Goal: Task Accomplishment & Management: Complete application form

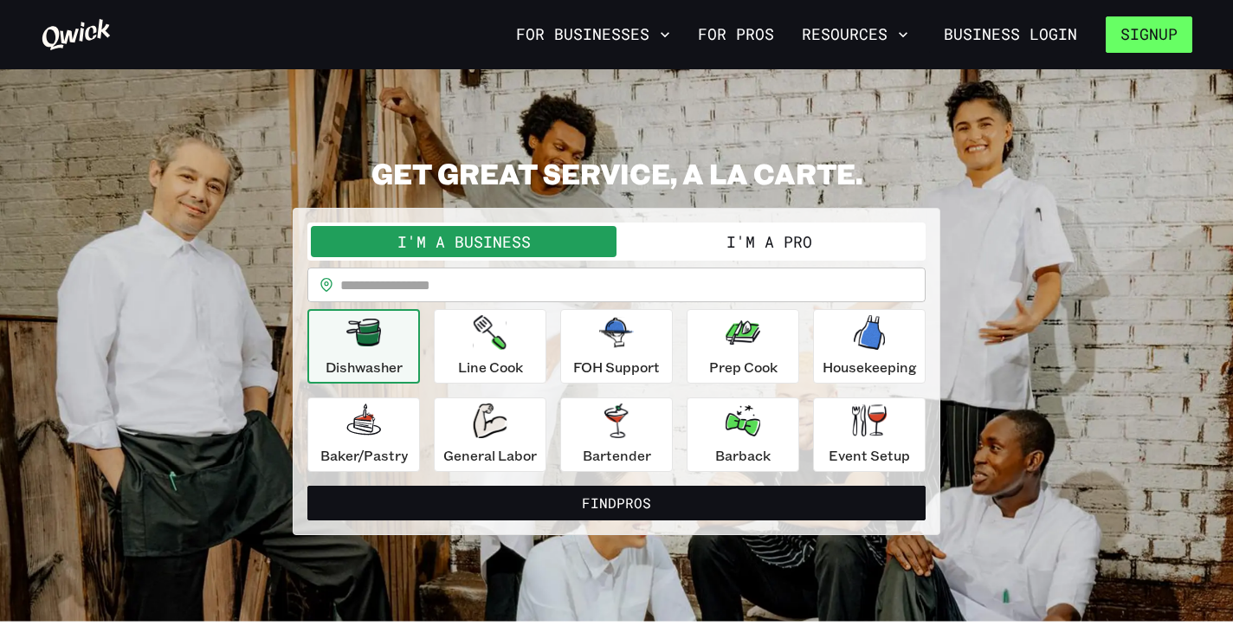
click at [1137, 42] on button "Signup" at bounding box center [1149, 34] width 87 height 36
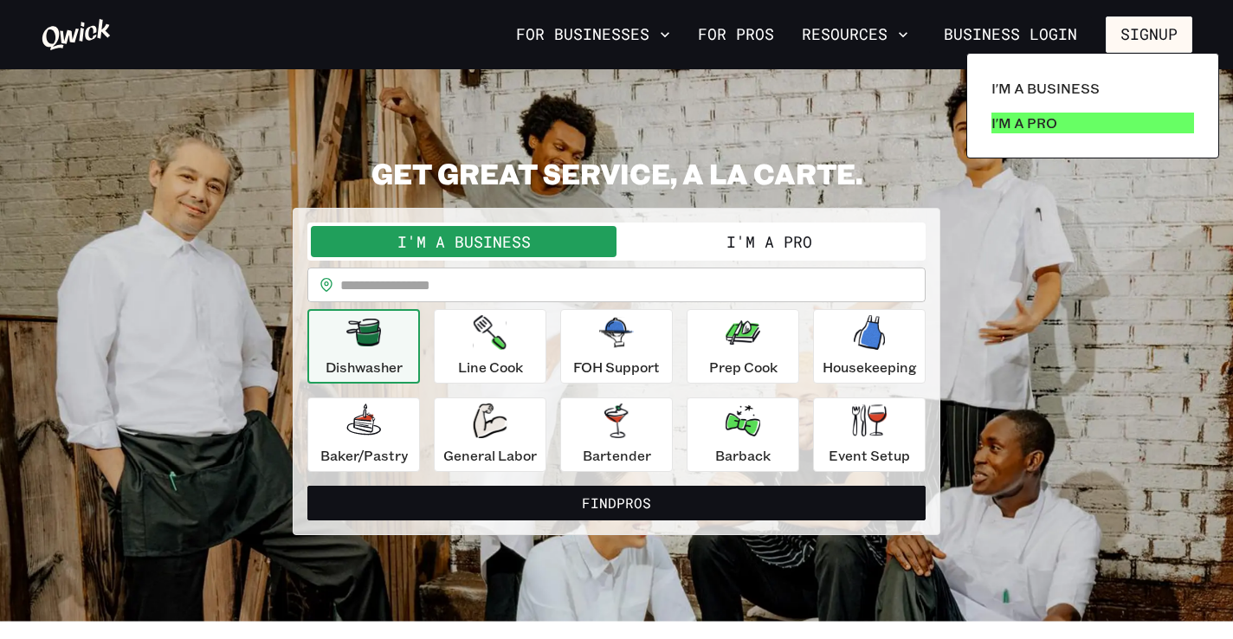
click at [1016, 118] on p "I'm a Pro" at bounding box center [1024, 123] width 66 height 21
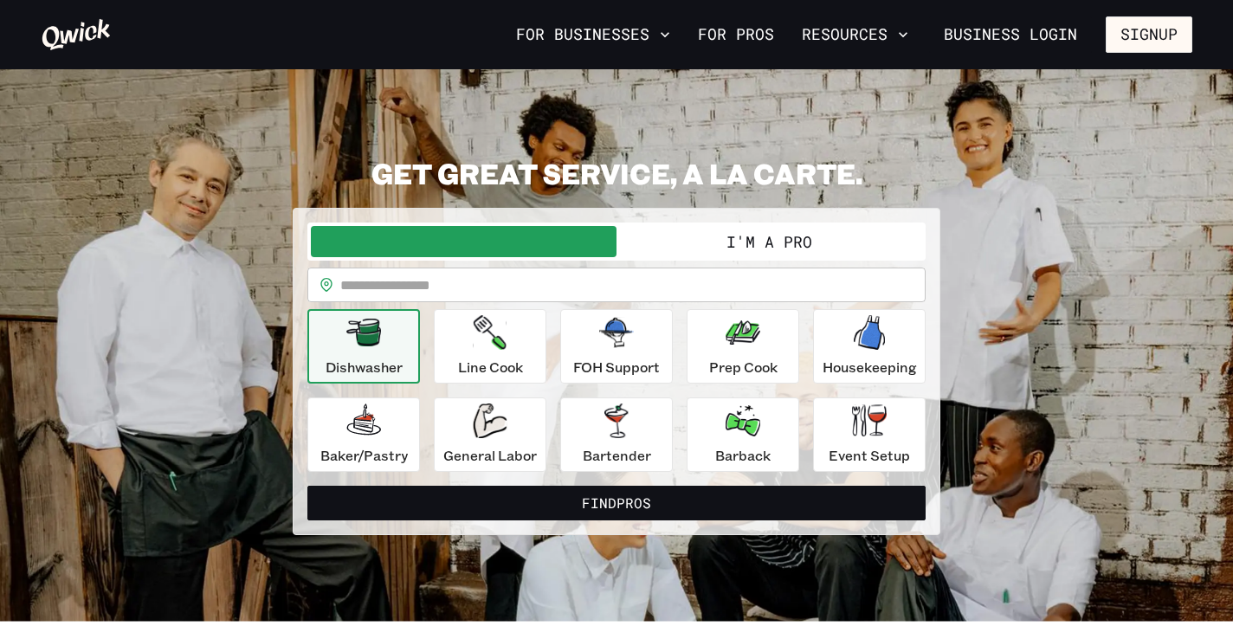
click at [780, 254] on button "I'm a Pro" at bounding box center [769, 241] width 306 height 31
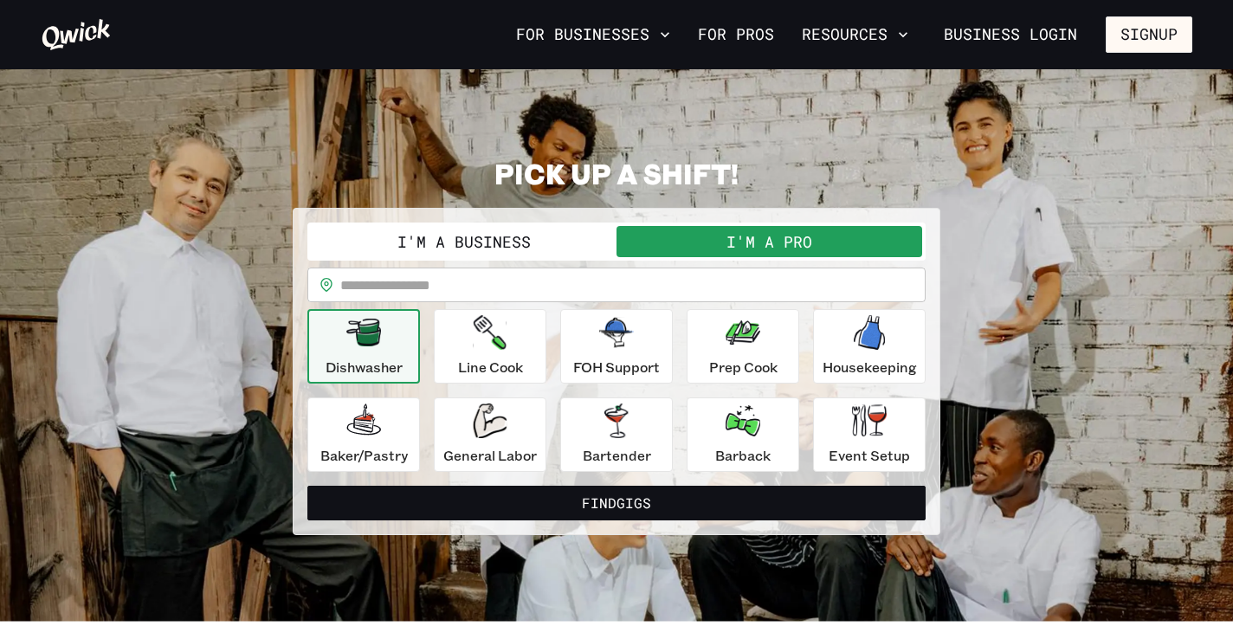
click at [1106, 48] on nav "For Businesses For Pros Resources Business Login Signup" at bounding box center [850, 34] width 683 height 36
click at [1120, 44] on button "Signup" at bounding box center [1149, 34] width 87 height 36
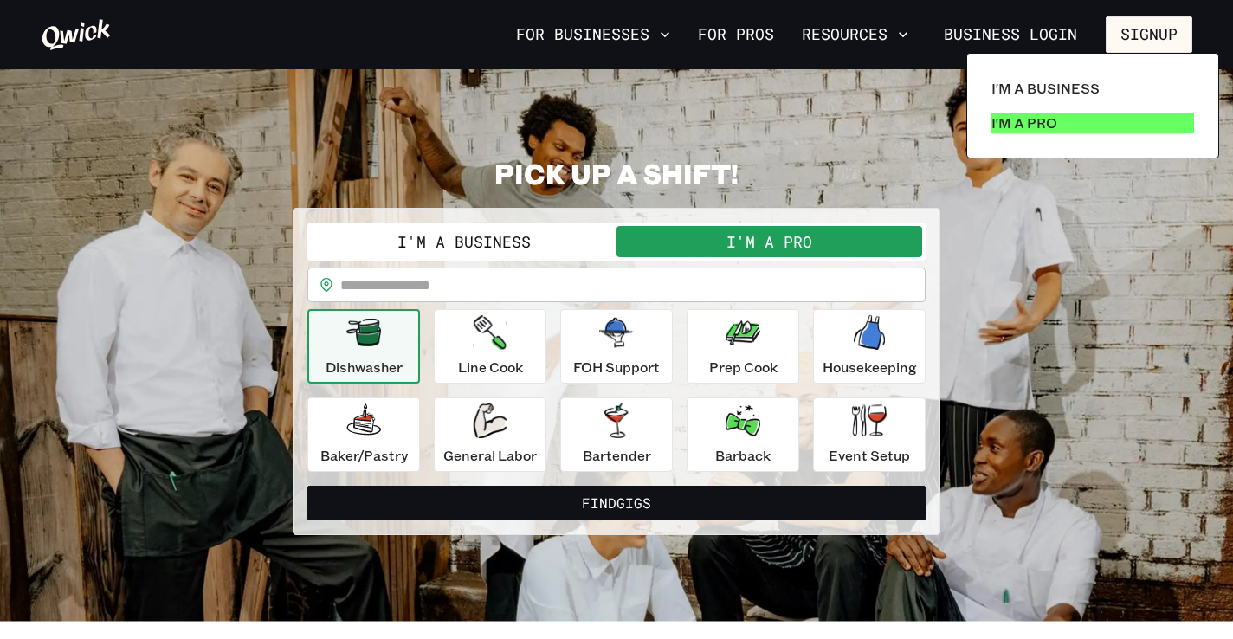
click at [1025, 131] on p "I'm a Pro" at bounding box center [1024, 123] width 66 height 21
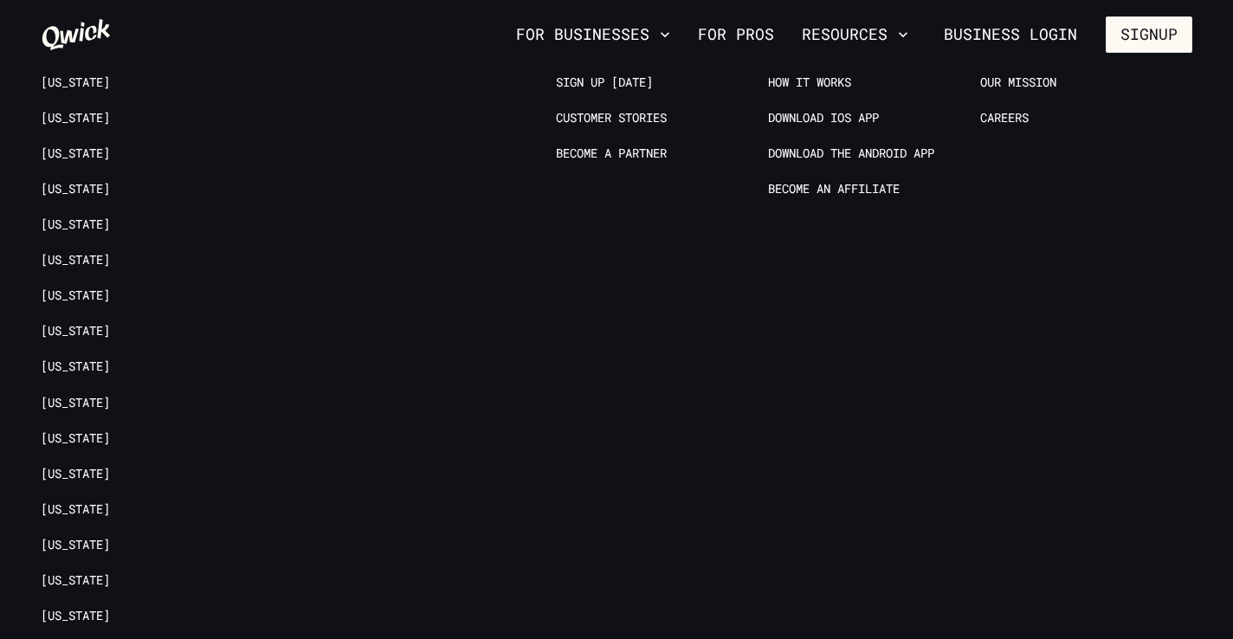
scroll to position [3445, 0]
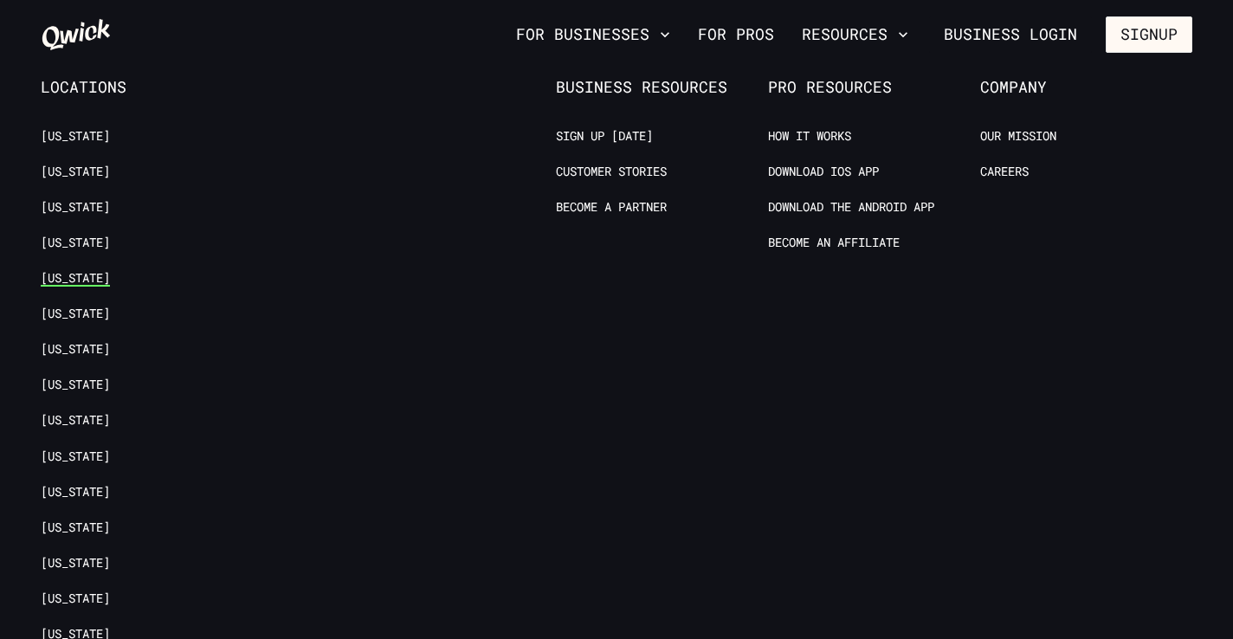
click at [66, 270] on link "[US_STATE]" at bounding box center [75, 278] width 69 height 16
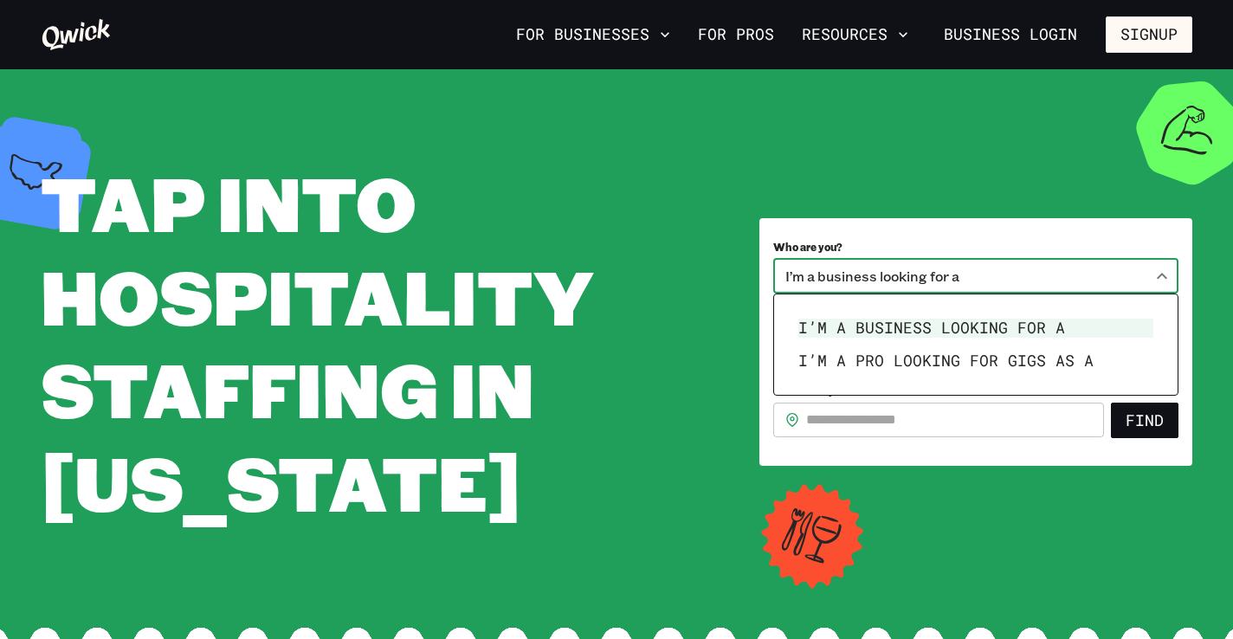
click at [860, 284] on body "**********" at bounding box center [616, 319] width 1233 height 639
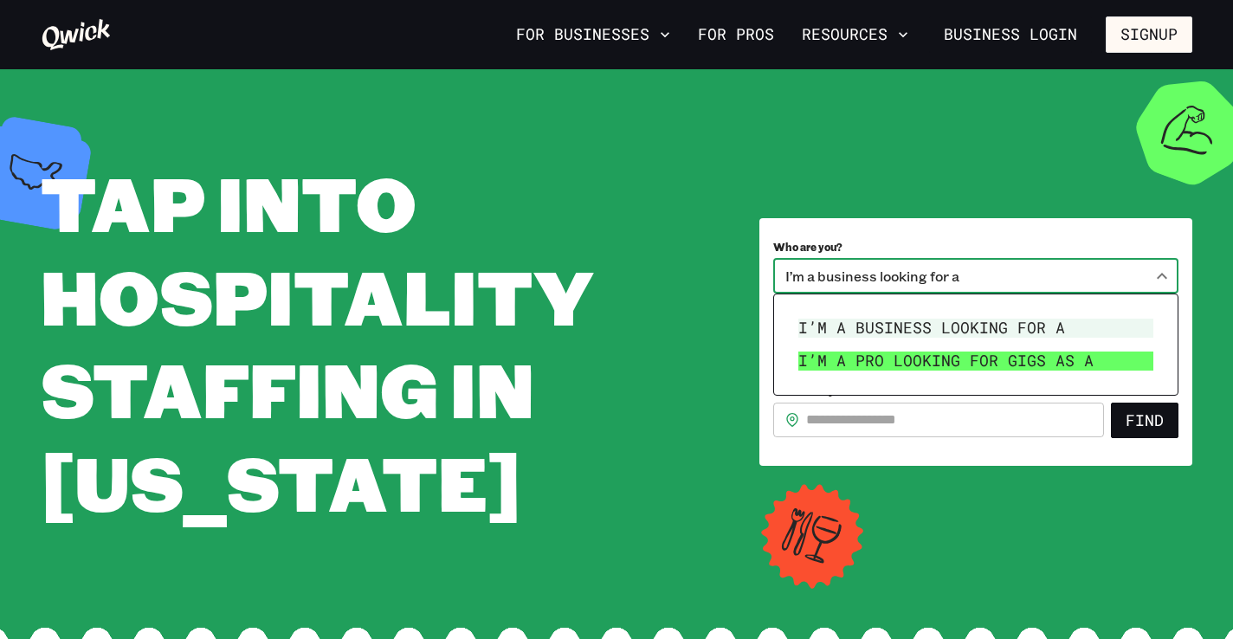
click at [858, 355] on li "I’m a pro looking for Gigs as a" at bounding box center [975, 361] width 369 height 33
type input "***"
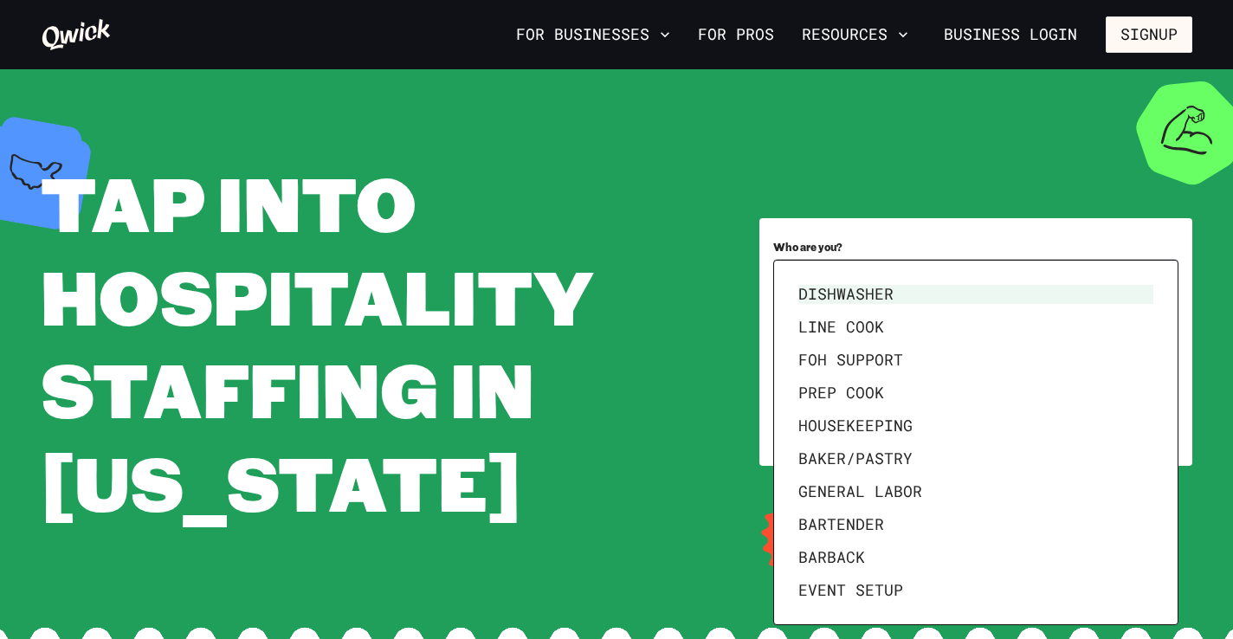
click at [858, 355] on body "**********" at bounding box center [616, 319] width 1233 height 639
click at [858, 355] on li "FOH Support" at bounding box center [975, 360] width 369 height 33
type input "**********"
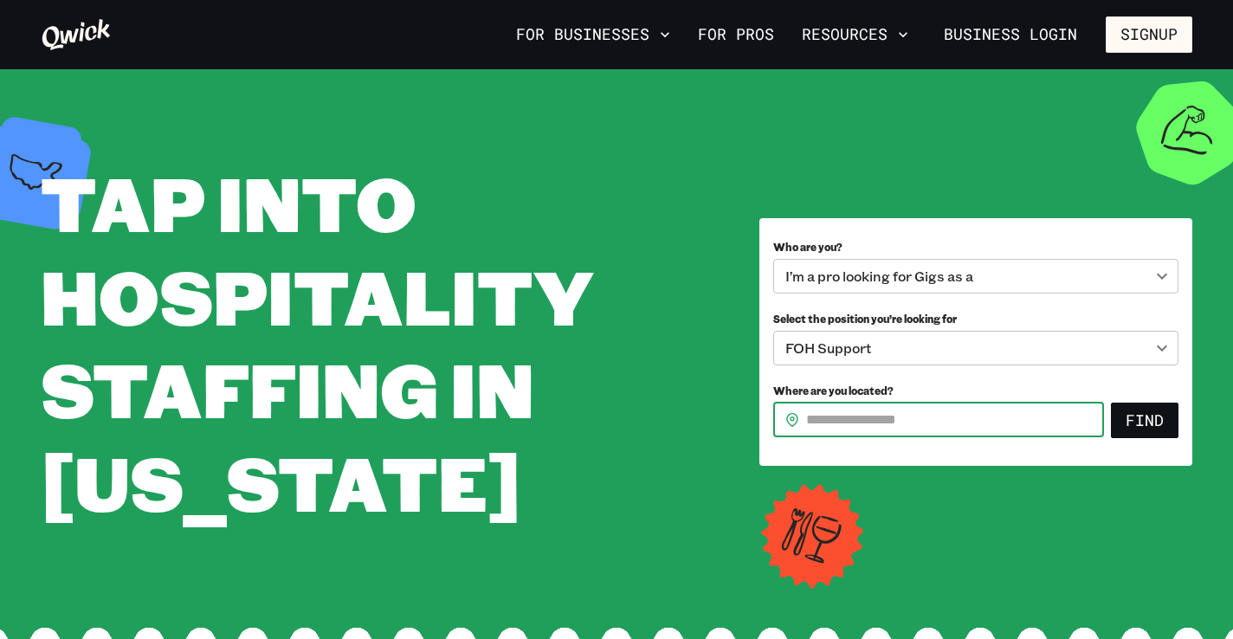
click at [1018, 420] on input "Where are you located?" at bounding box center [955, 420] width 298 height 35
type input "*****"
click at [1137, 429] on button "Find" at bounding box center [1145, 421] width 68 height 36
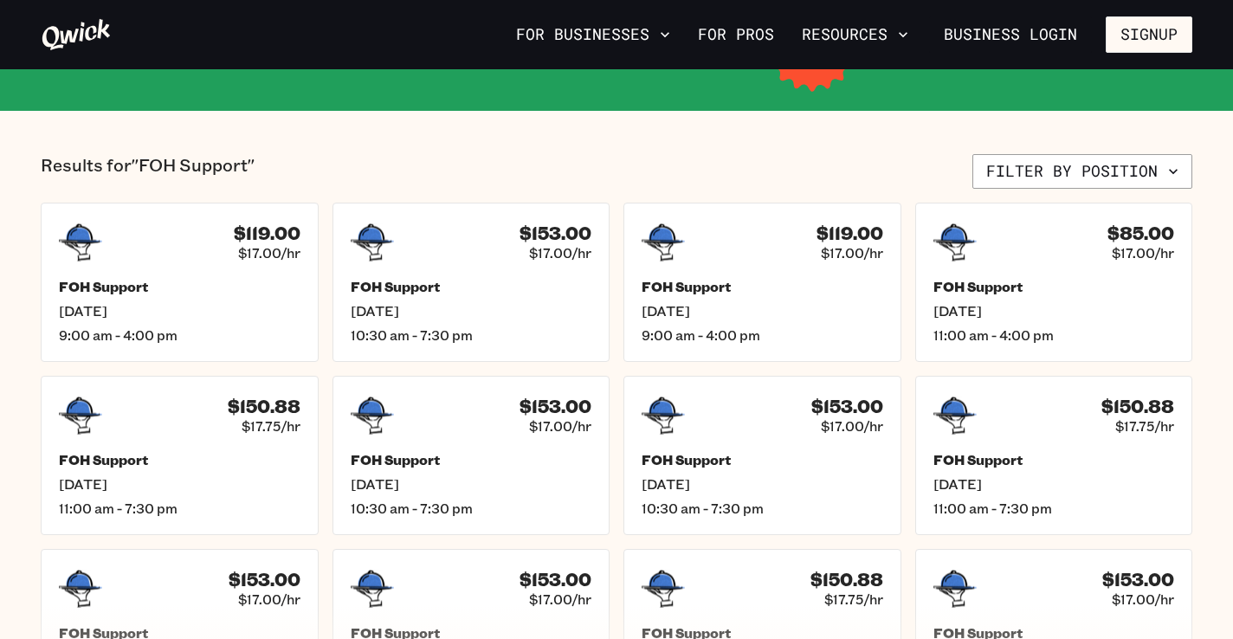
scroll to position [355, 0]
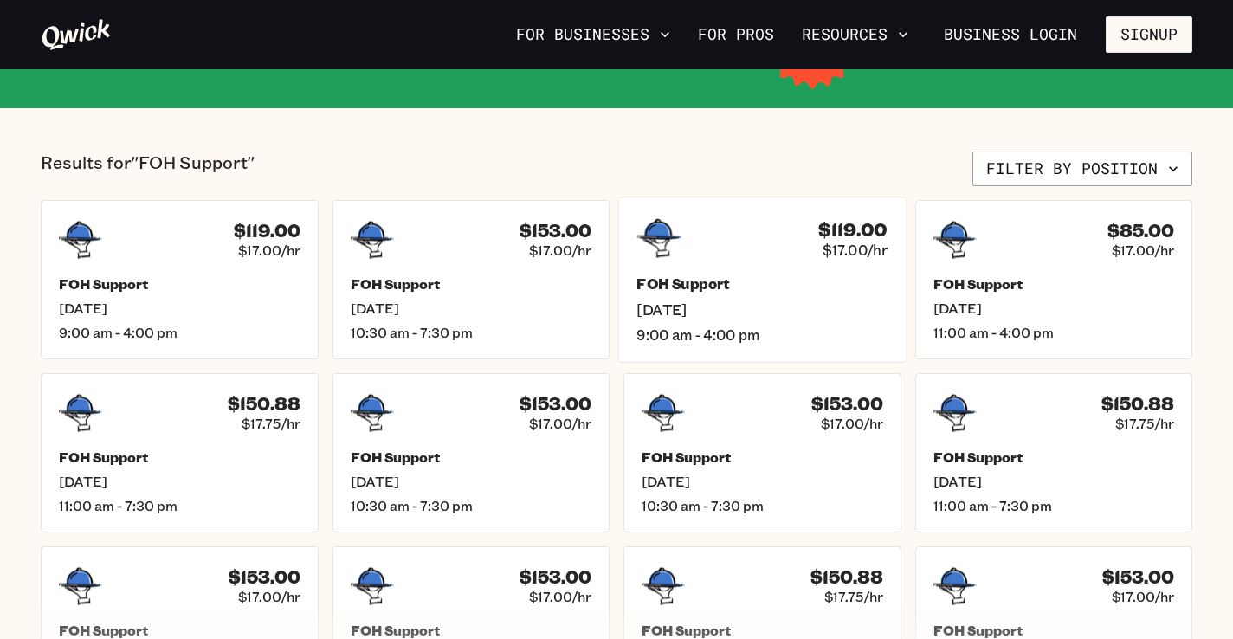
click at [817, 310] on span "Fri, Sep 19" at bounding box center [761, 309] width 251 height 18
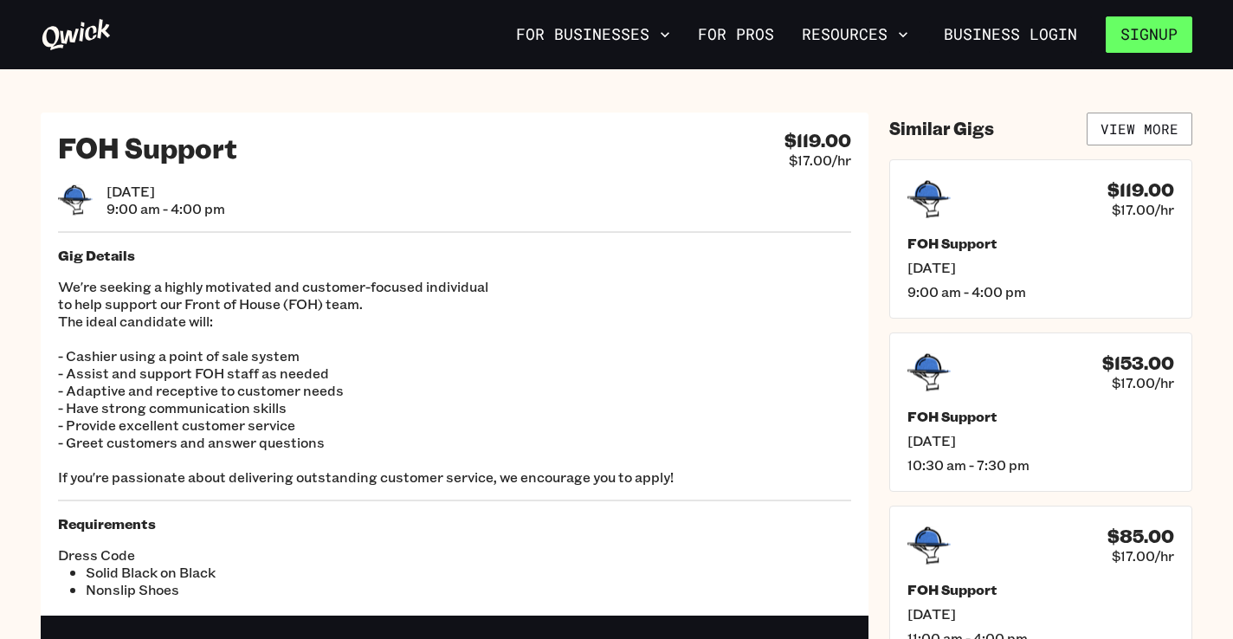
click at [1143, 39] on button "Signup" at bounding box center [1149, 34] width 87 height 36
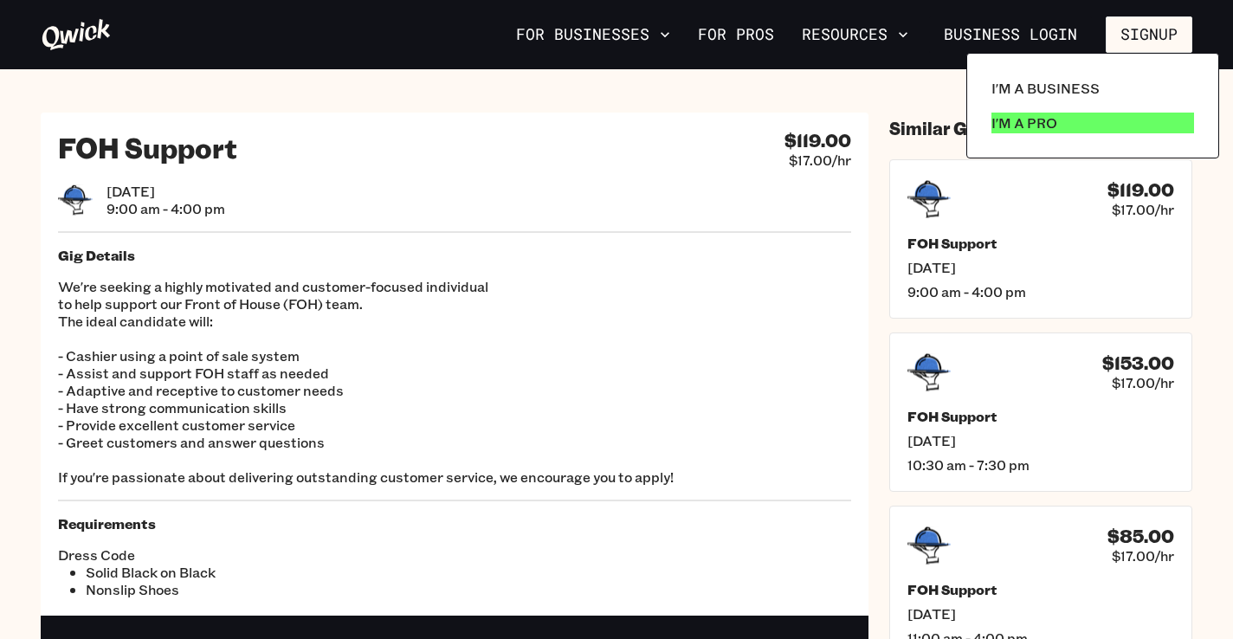
click at [1021, 134] on link "I'm a Pro" at bounding box center [1092, 123] width 216 height 35
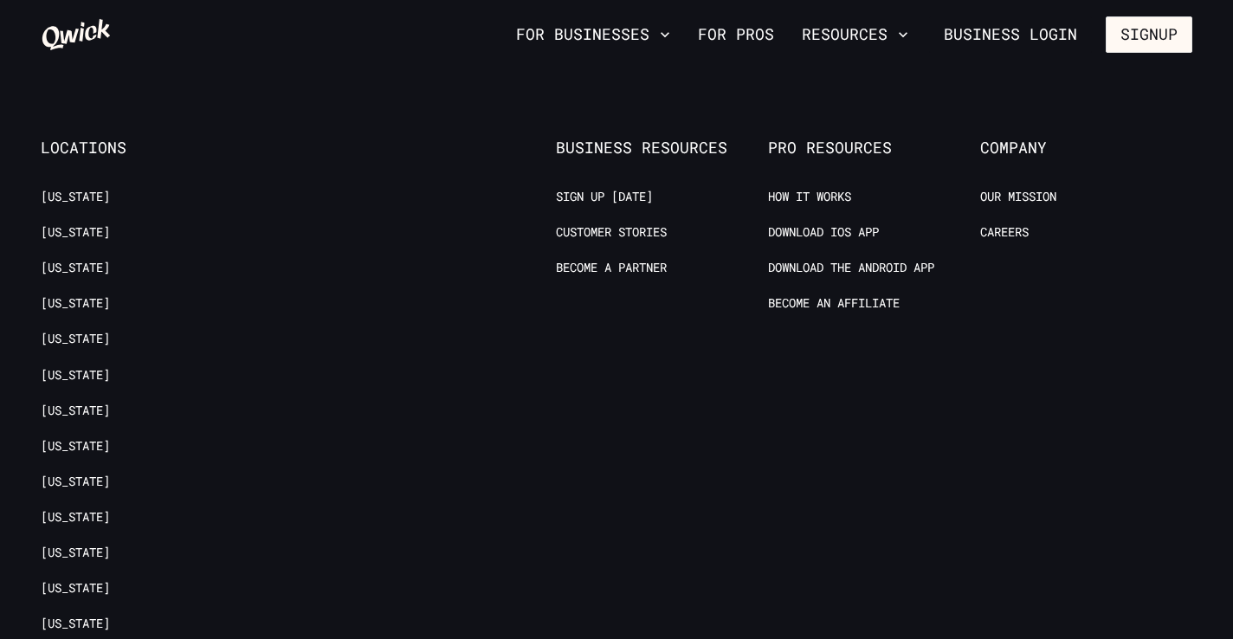
scroll to position [3378, 0]
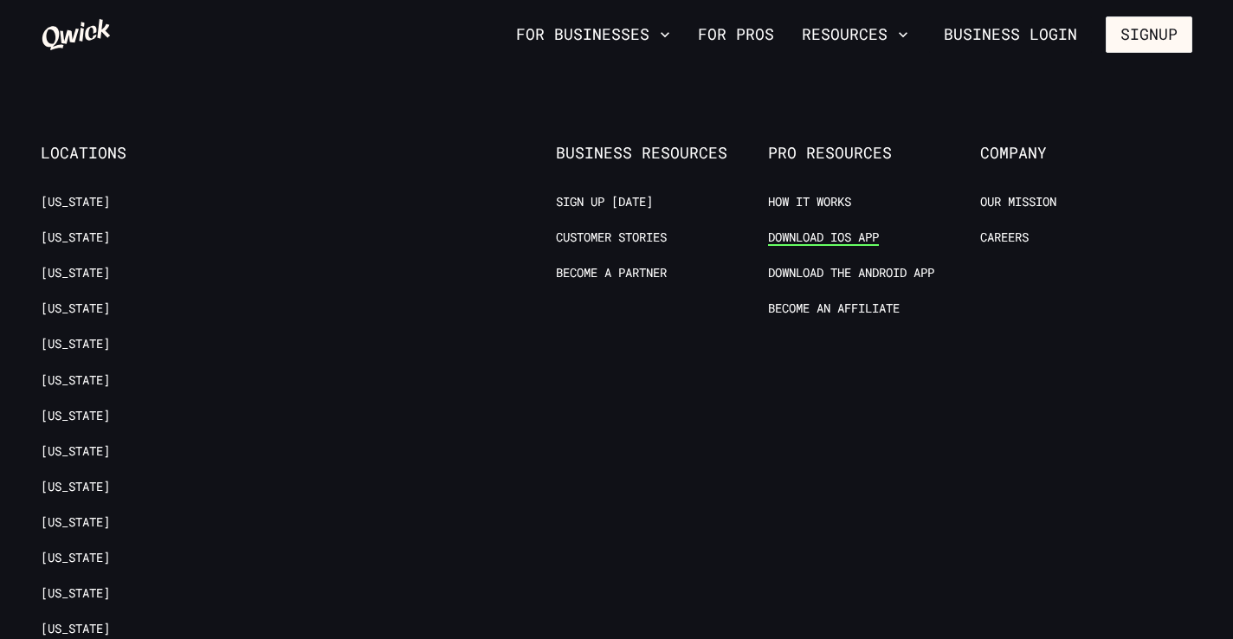
click at [830, 229] on link "Download IOS App" at bounding box center [823, 237] width 111 height 16
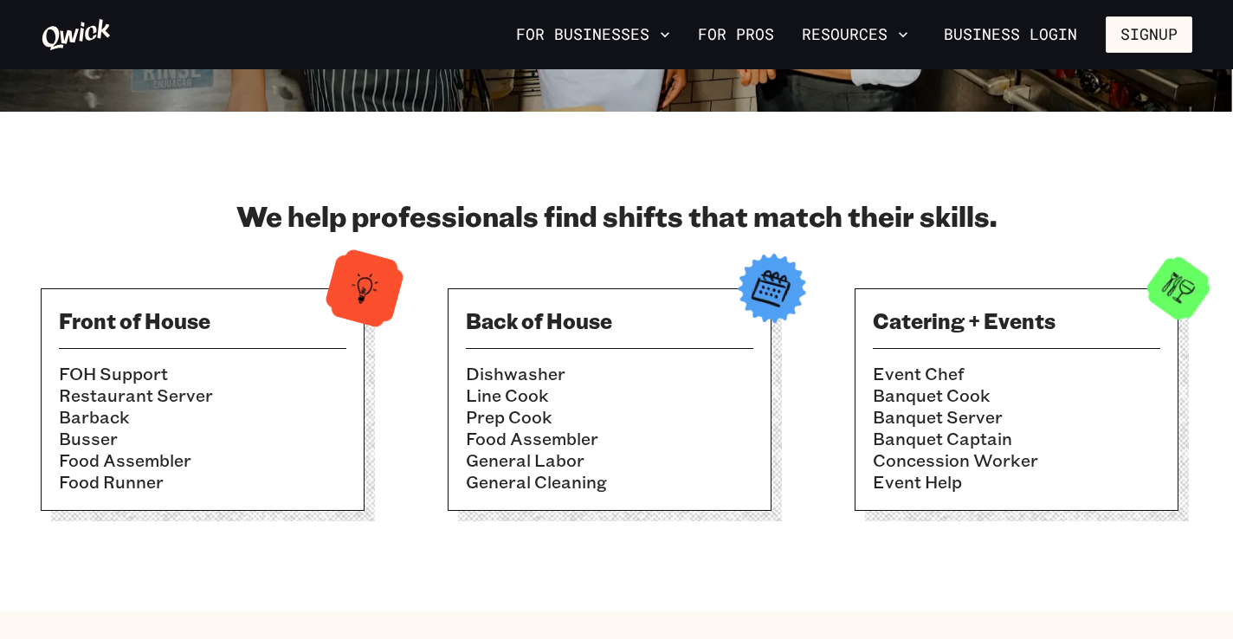
scroll to position [0, 0]
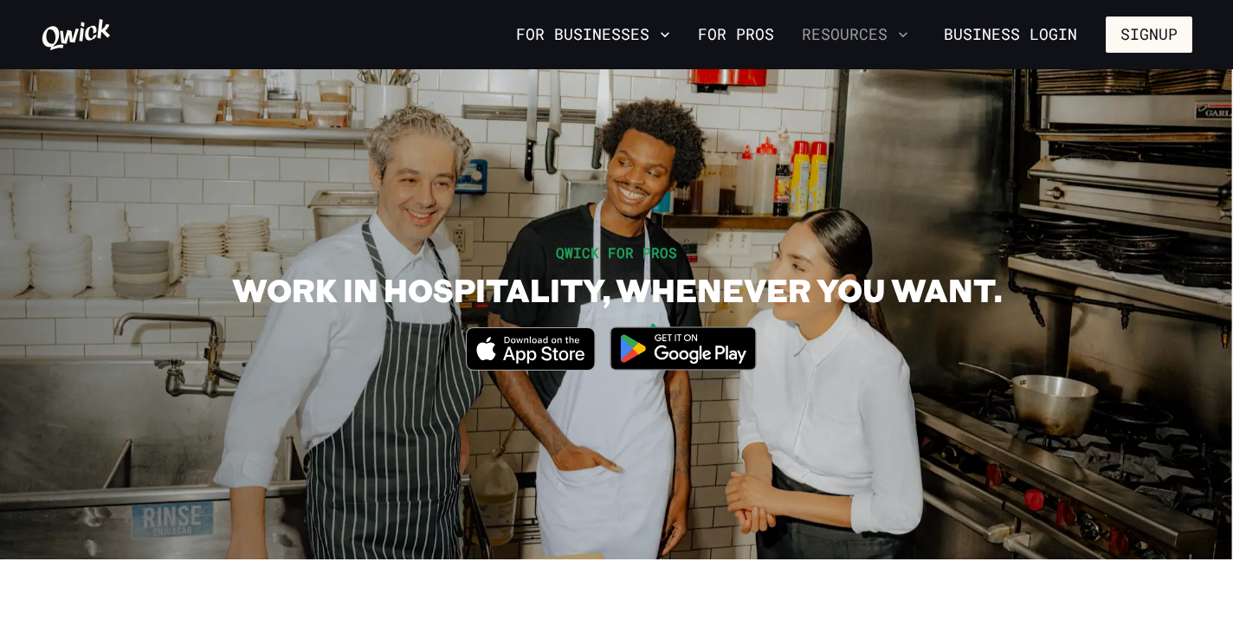
click at [841, 32] on button "Resources" at bounding box center [855, 34] width 120 height 29
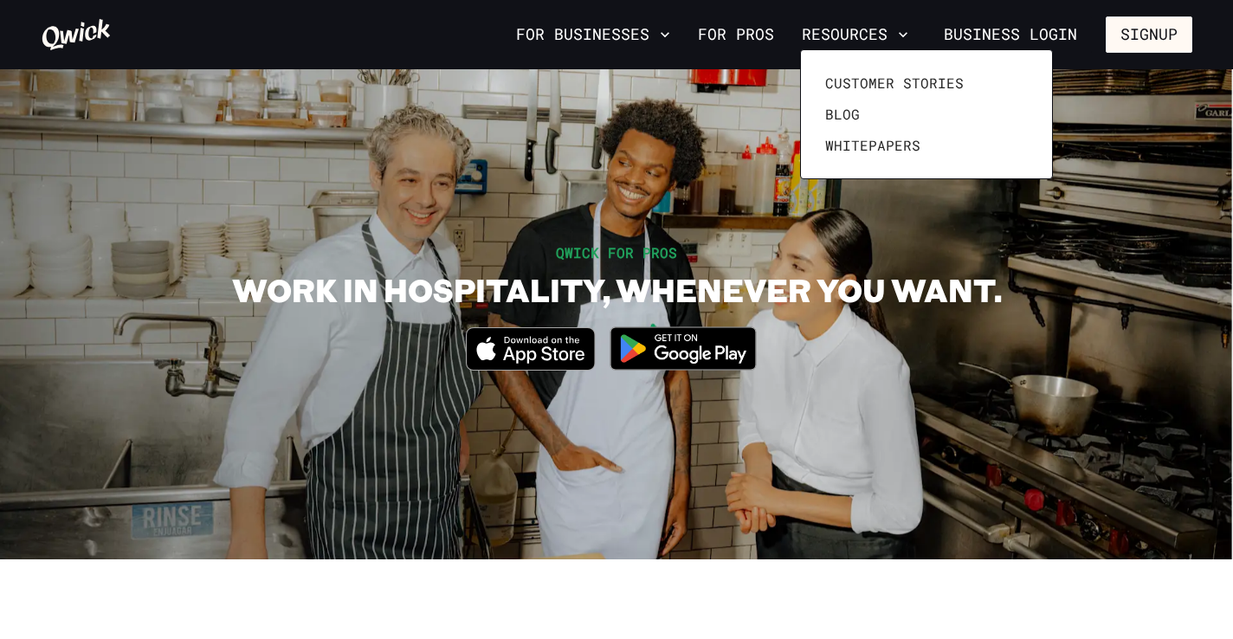
click at [726, 168] on div at bounding box center [616, 319] width 1233 height 639
